Goal: Information Seeking & Learning: Understand process/instructions

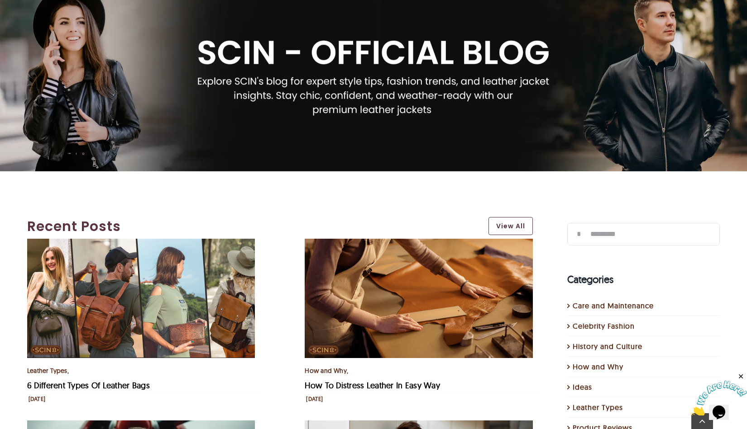
click at [376, 239] on img "How To Distress Leather In Easy Way" at bounding box center [419, 298] width 228 height 119
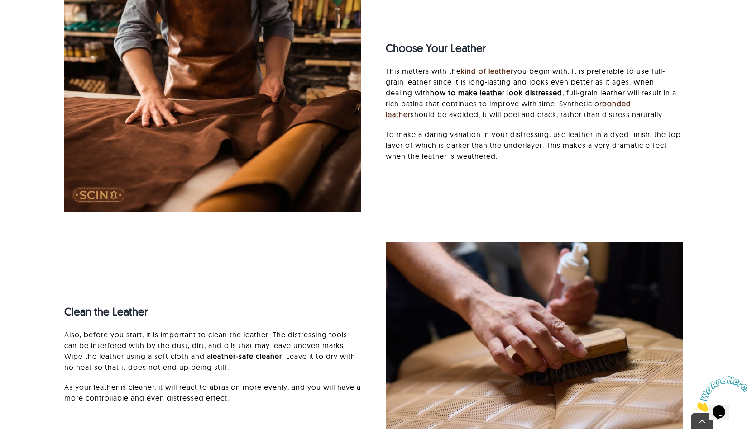
scroll to position [1271, 0]
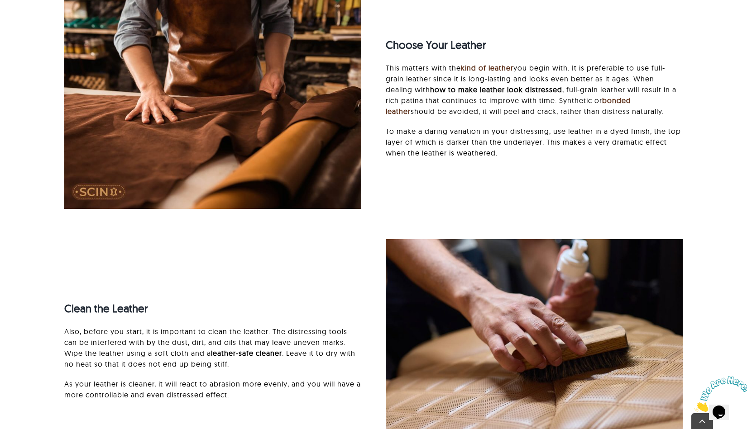
click at [213, 349] on strong "leather-safe cleaner" at bounding box center [246, 353] width 71 height 9
click at [276, 291] on div "Clean the Leather" at bounding box center [212, 308] width 297 height 35
